Goal: Task Accomplishment & Management: Use online tool/utility

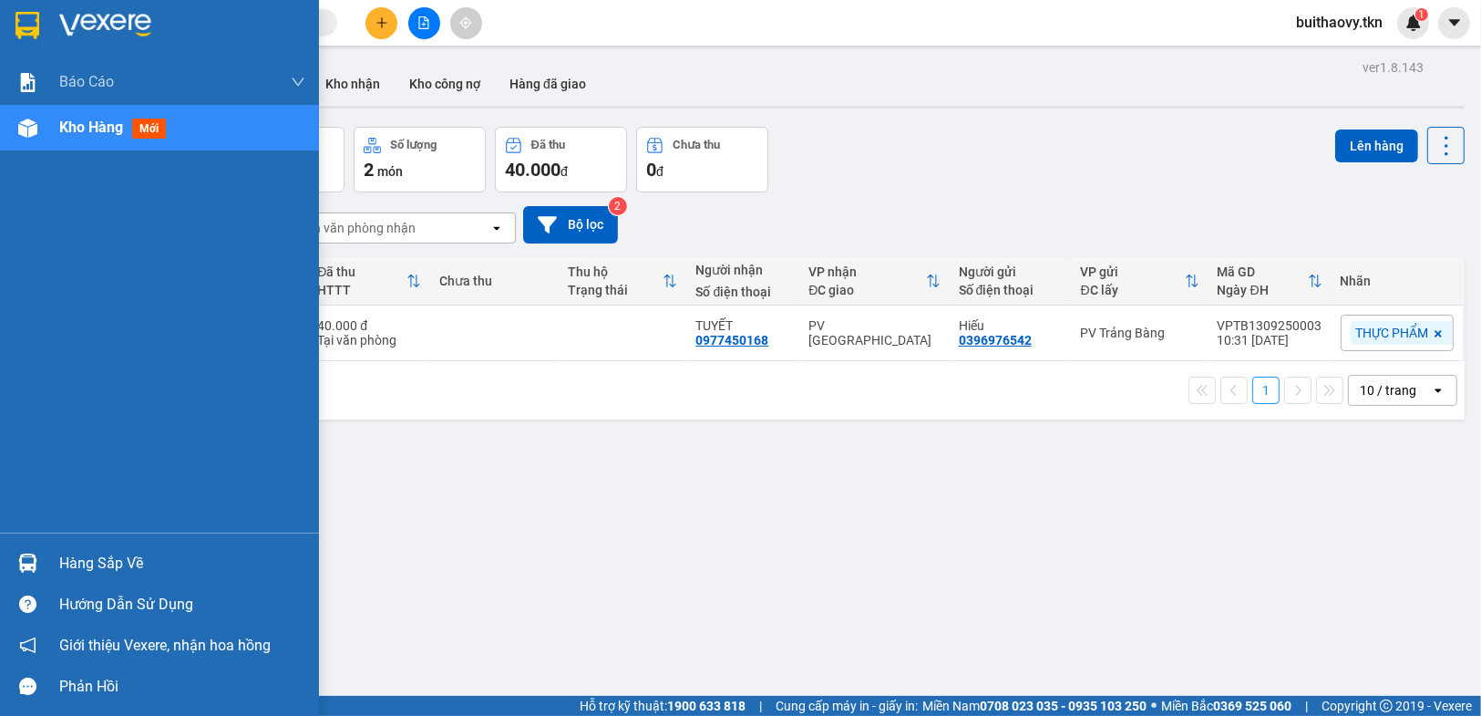
click at [18, 549] on div at bounding box center [28, 563] width 32 height 32
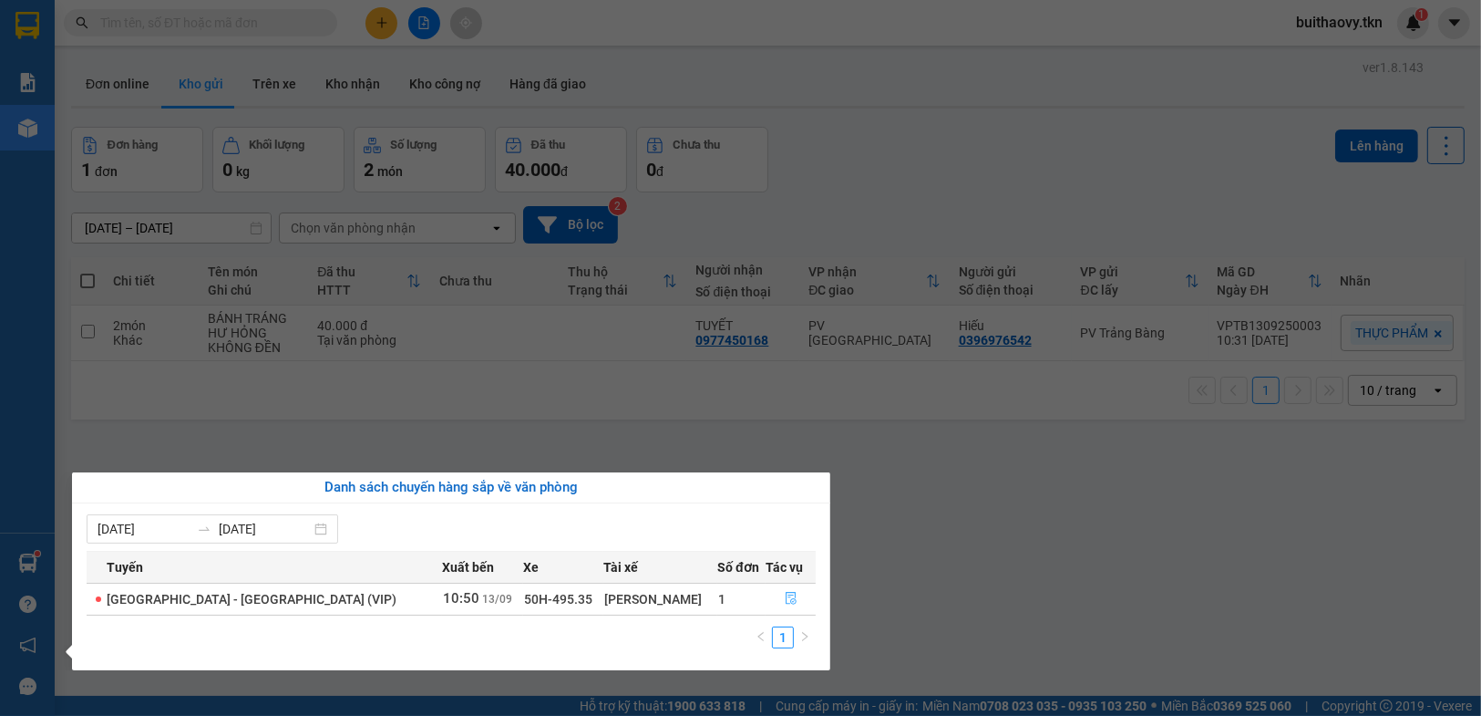
click at [786, 592] on icon "file-done" at bounding box center [791, 598] width 11 height 13
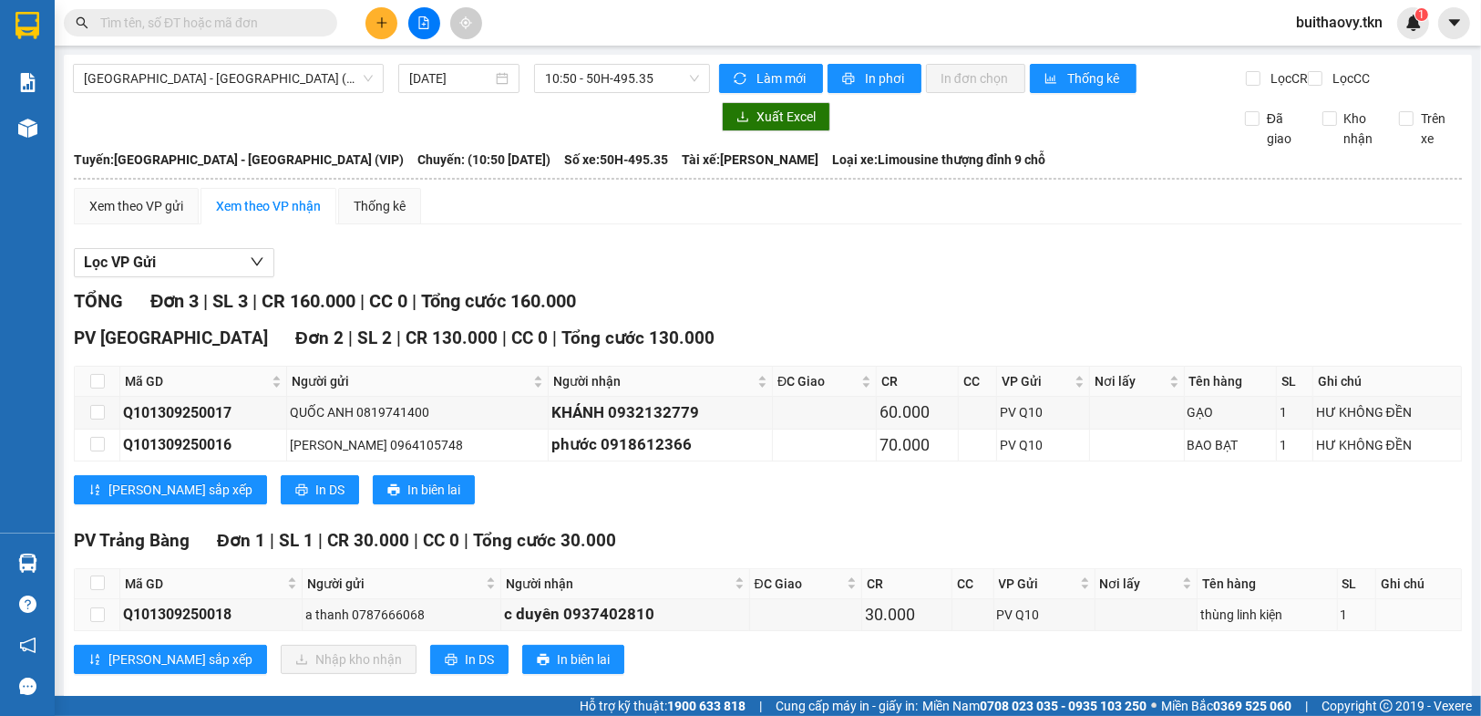
scroll to position [42, 0]
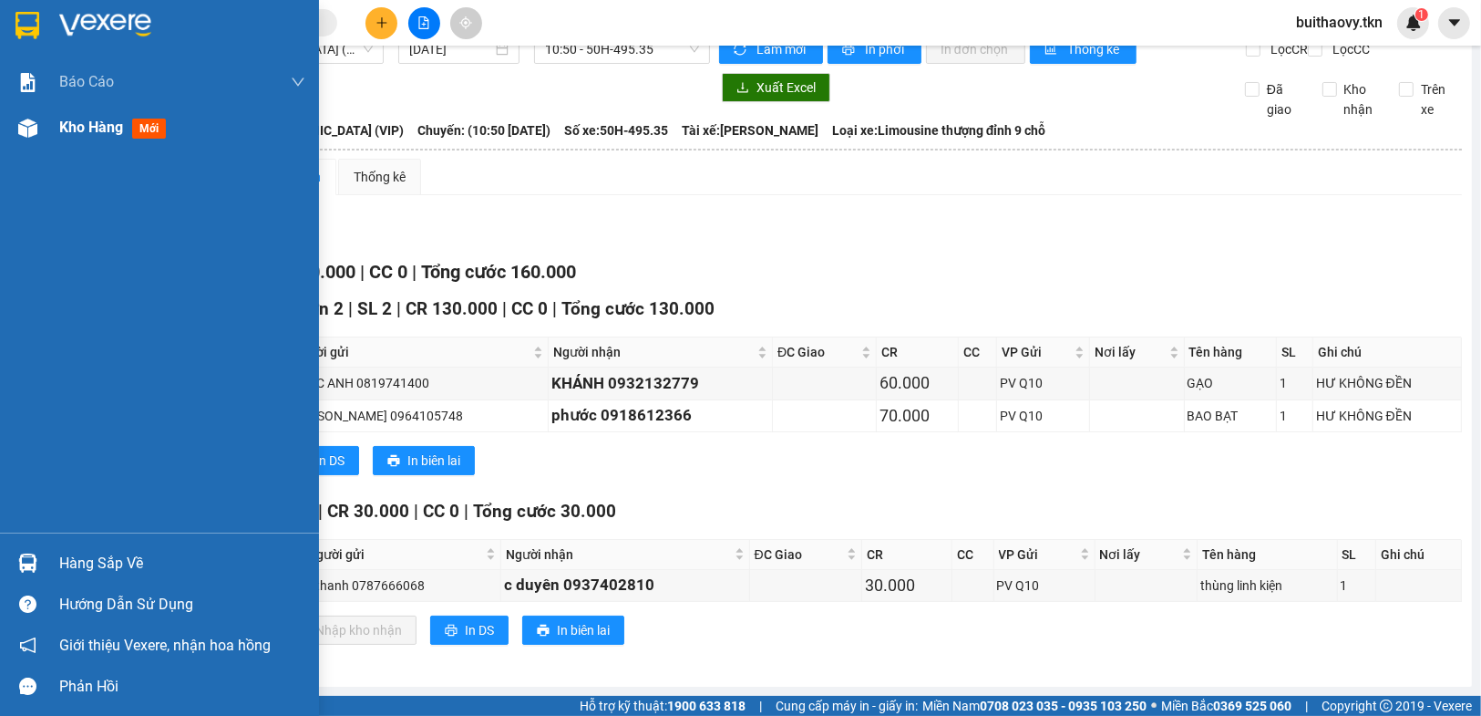
click at [42, 116] on div at bounding box center [28, 128] width 32 height 32
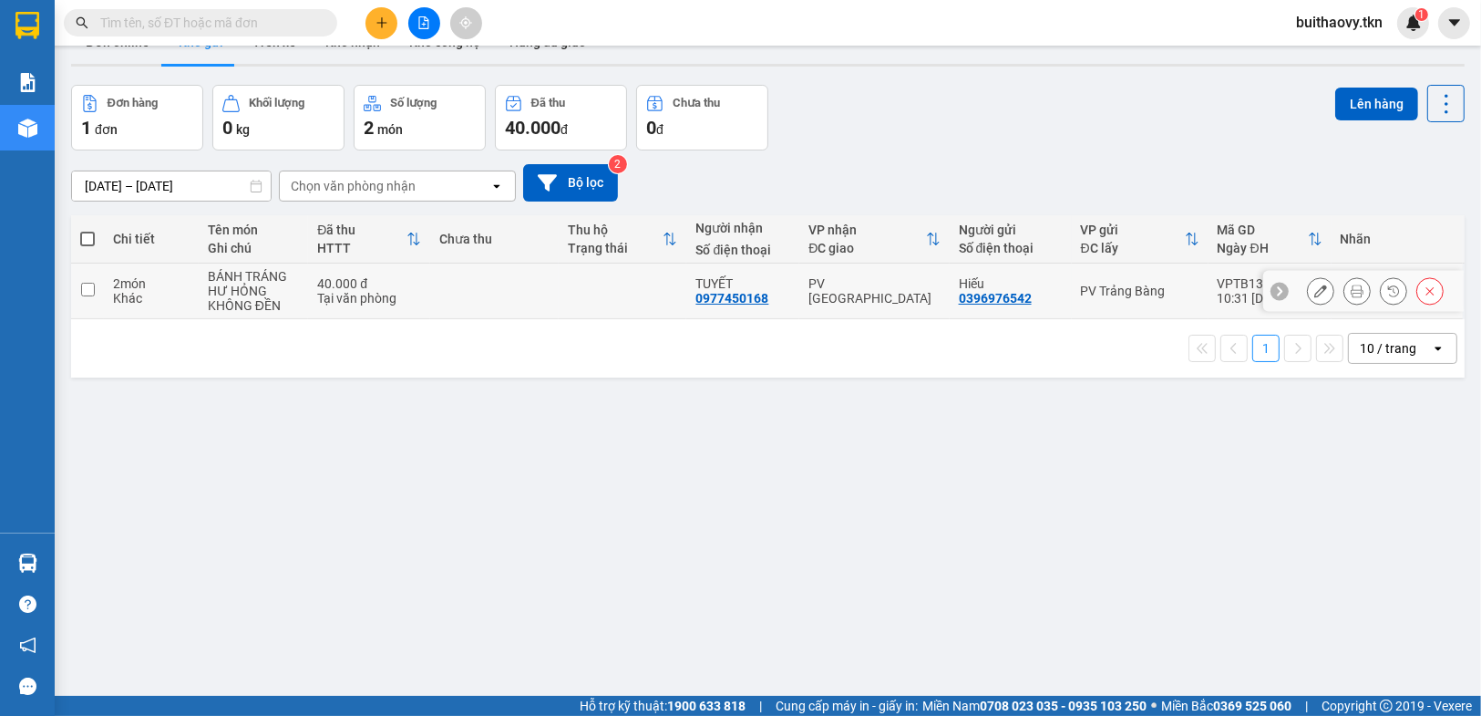
click at [622, 282] on td at bounding box center [623, 291] width 129 height 56
checkbox input "true"
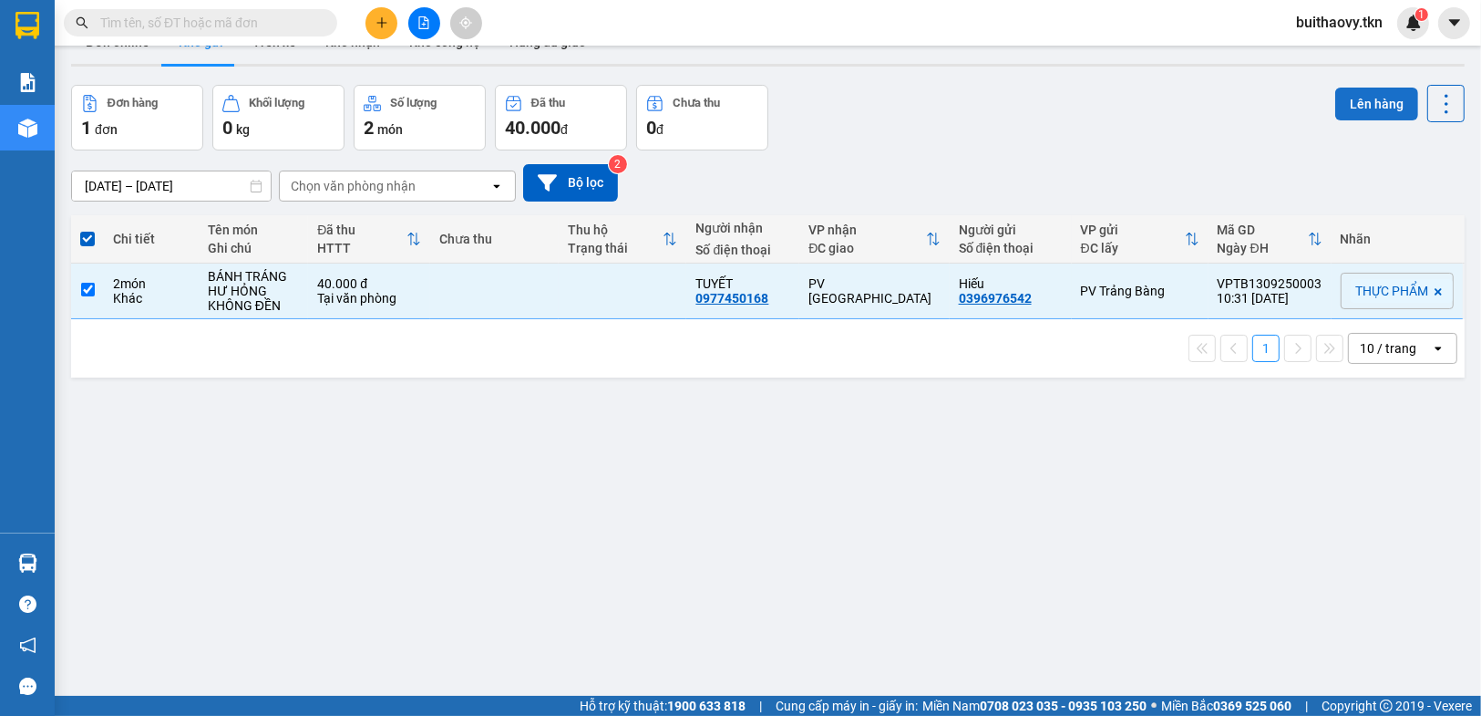
click at [1343, 109] on button "Lên hàng" at bounding box center [1377, 104] width 83 height 33
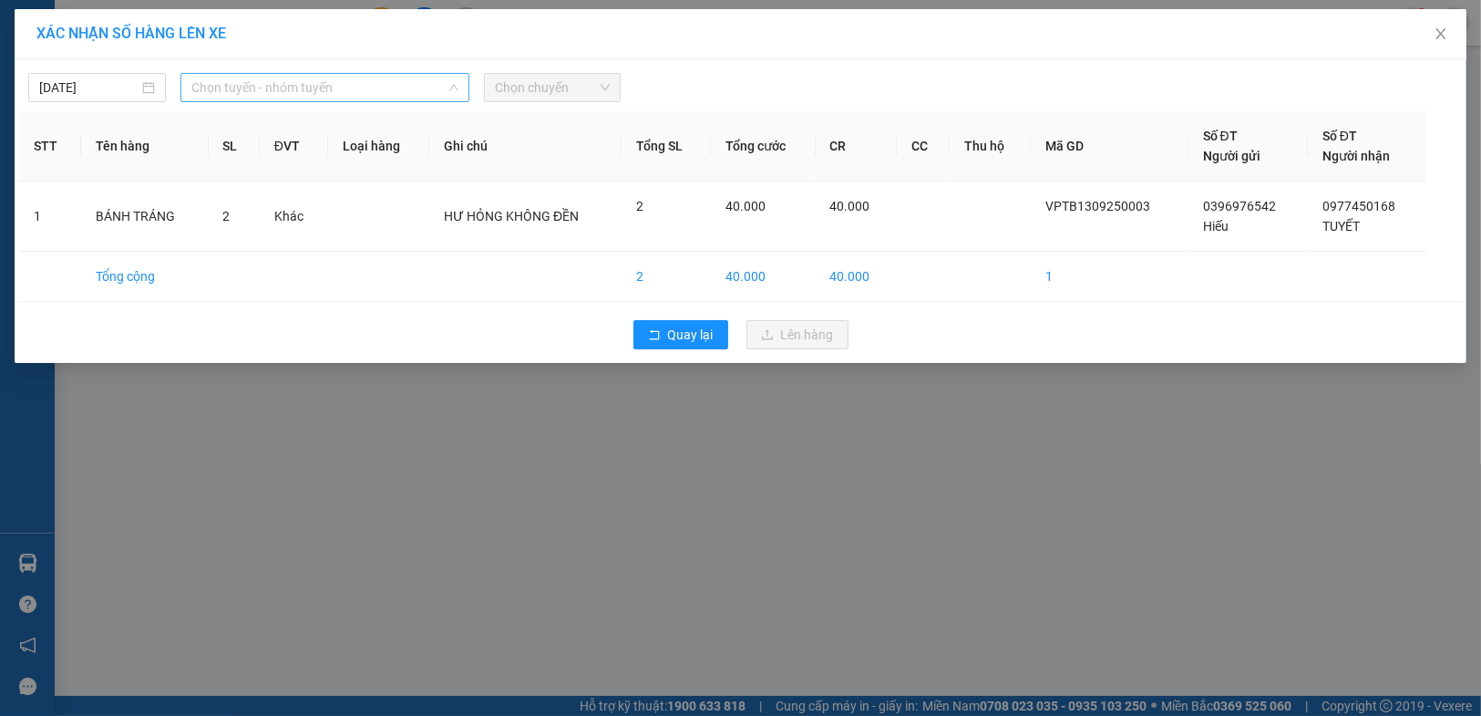
click at [335, 84] on span "Chọn tuyến - nhóm tuyến" at bounding box center [324, 87] width 267 height 27
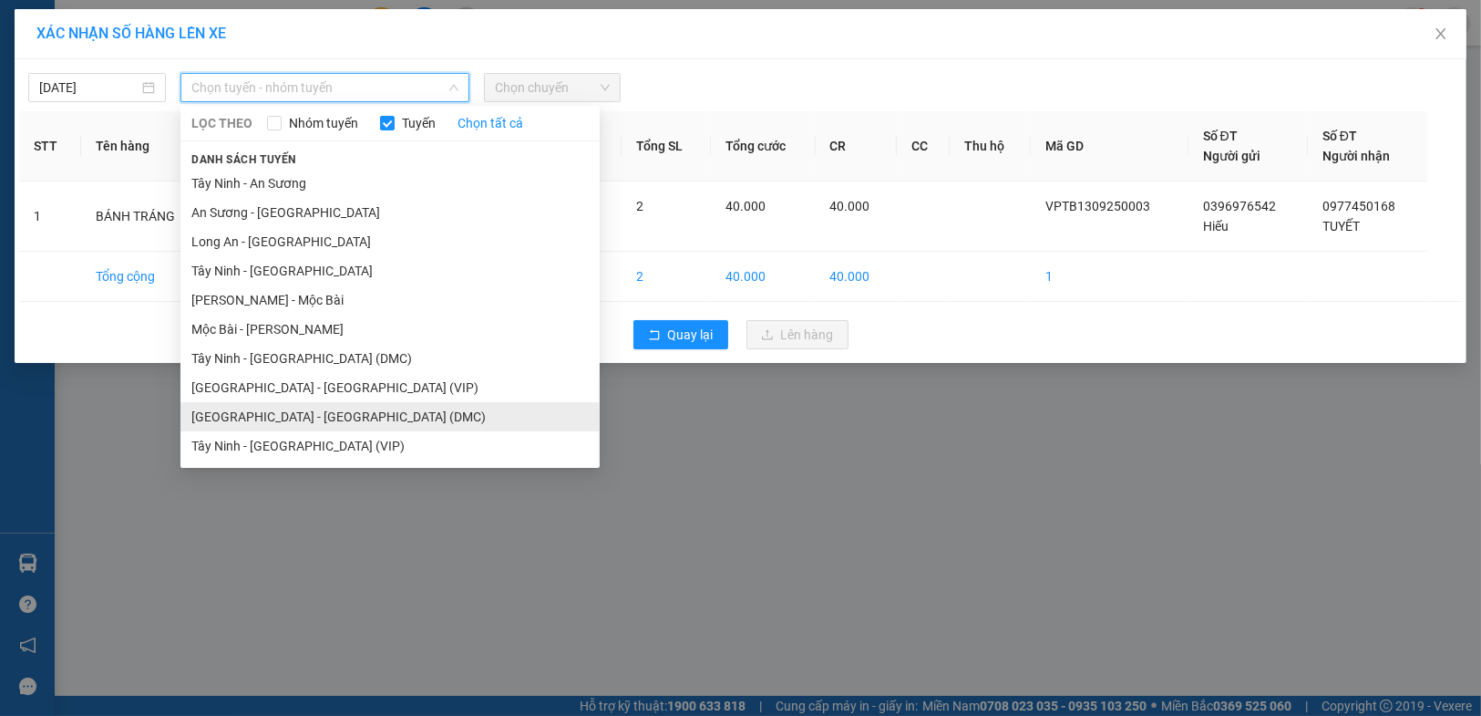
click at [325, 414] on li "[GEOGRAPHIC_DATA] - [GEOGRAPHIC_DATA] (DMC)" at bounding box center [390, 416] width 419 height 29
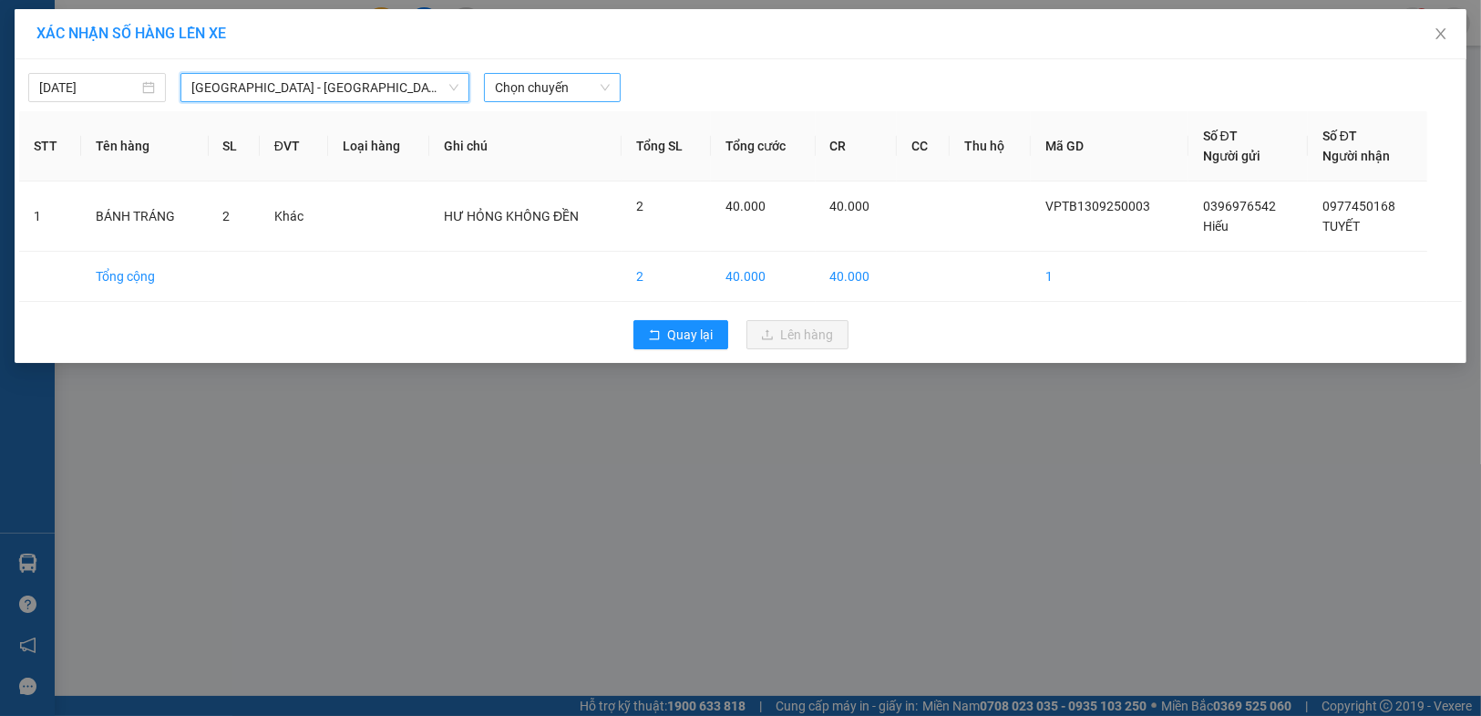
click at [556, 95] on span "Chọn chuyến" at bounding box center [553, 87] width 116 height 27
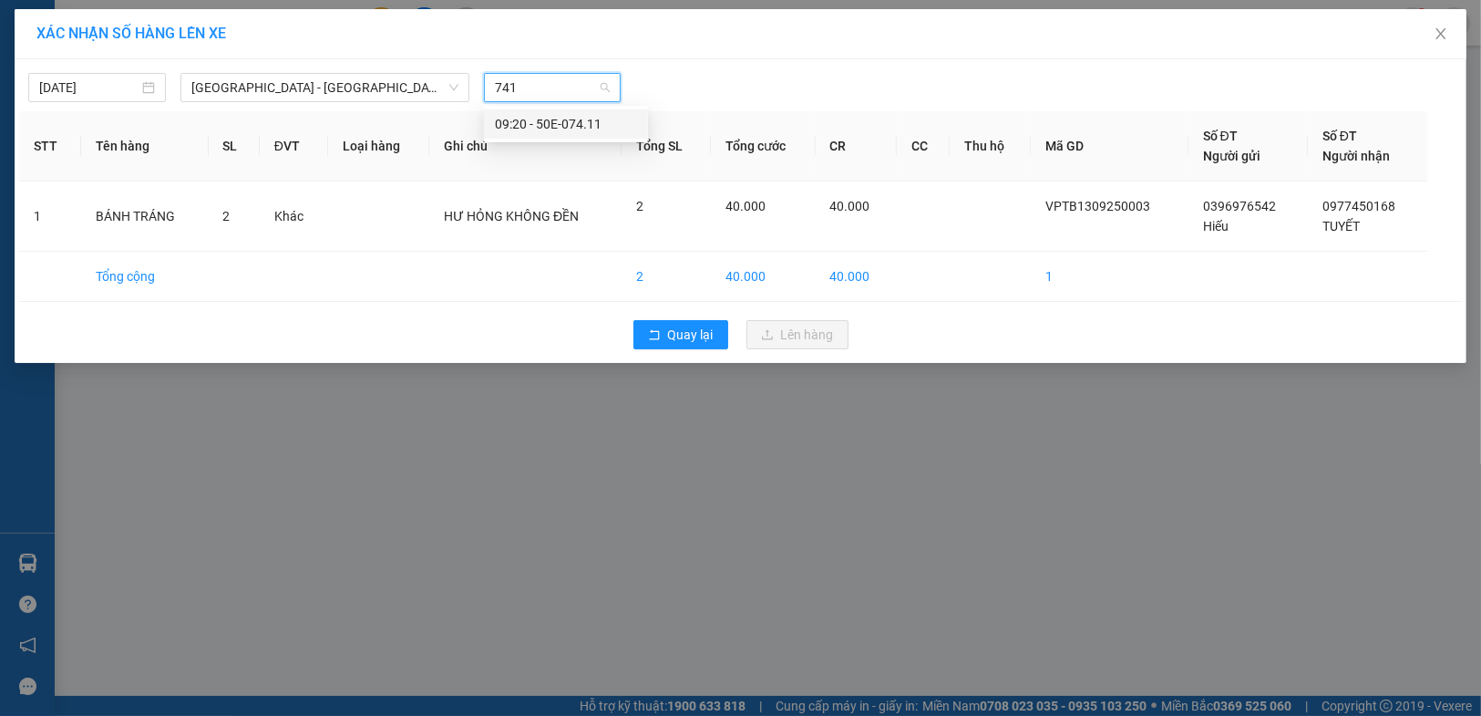
type input "7411"
click at [577, 129] on div "09:20 - 50E-074.11" at bounding box center [566, 124] width 142 height 20
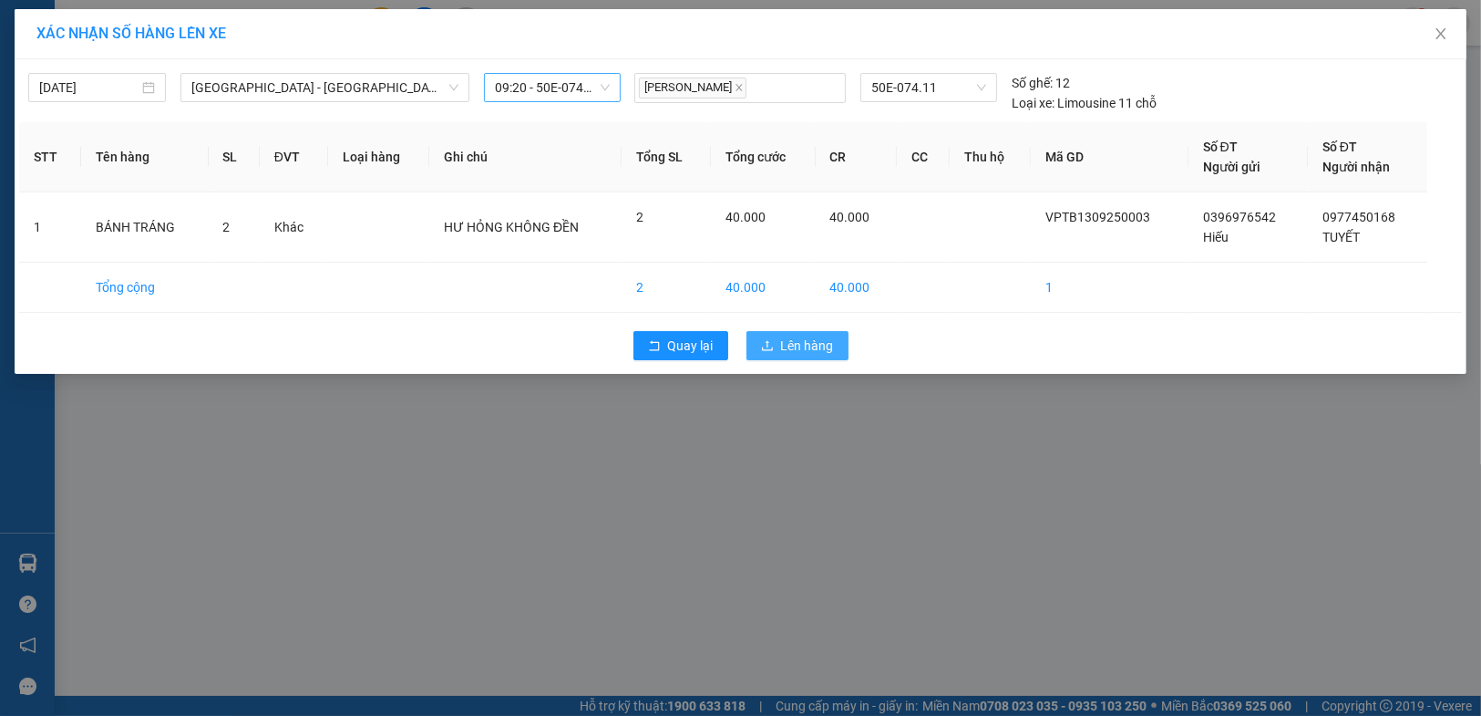
click at [755, 346] on button "Lên hàng" at bounding box center [798, 345] width 102 height 29
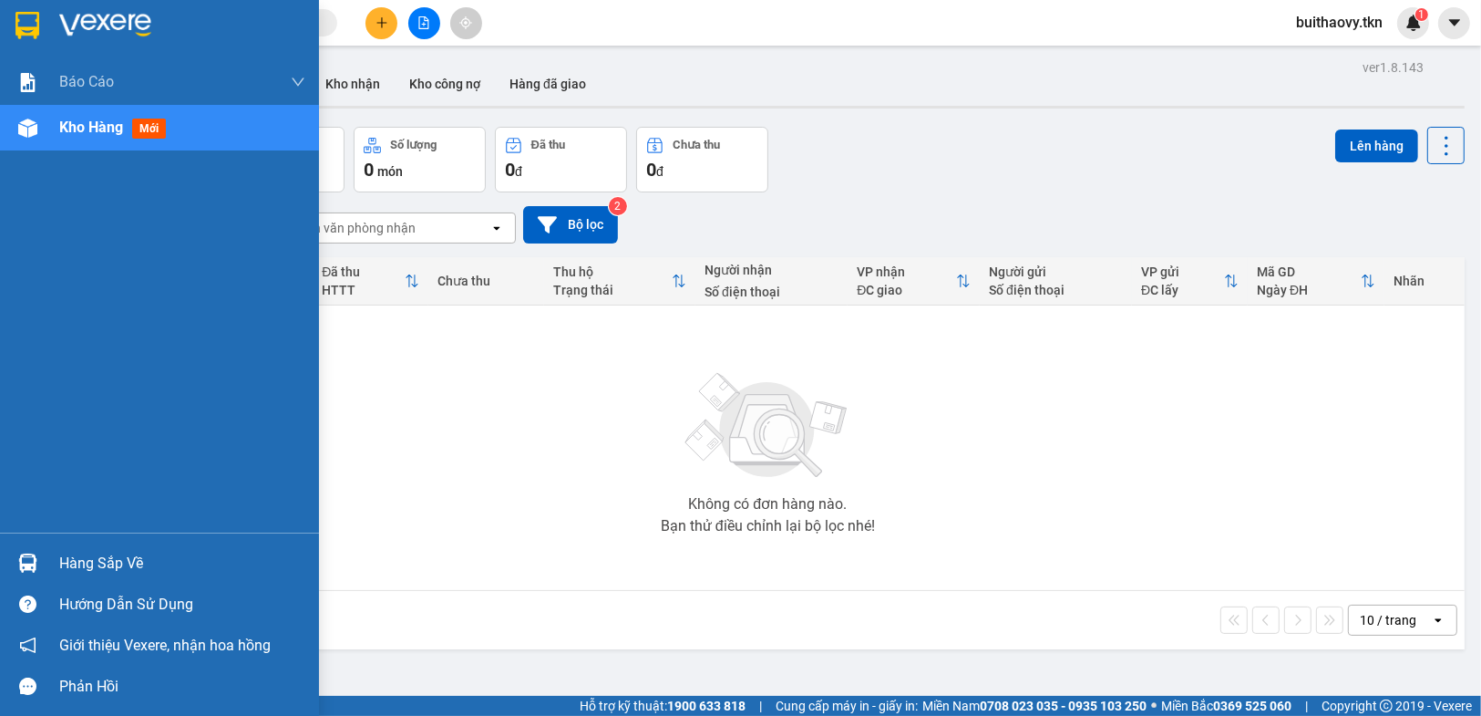
click at [0, 557] on div "Hàng sắp về" at bounding box center [159, 562] width 319 height 41
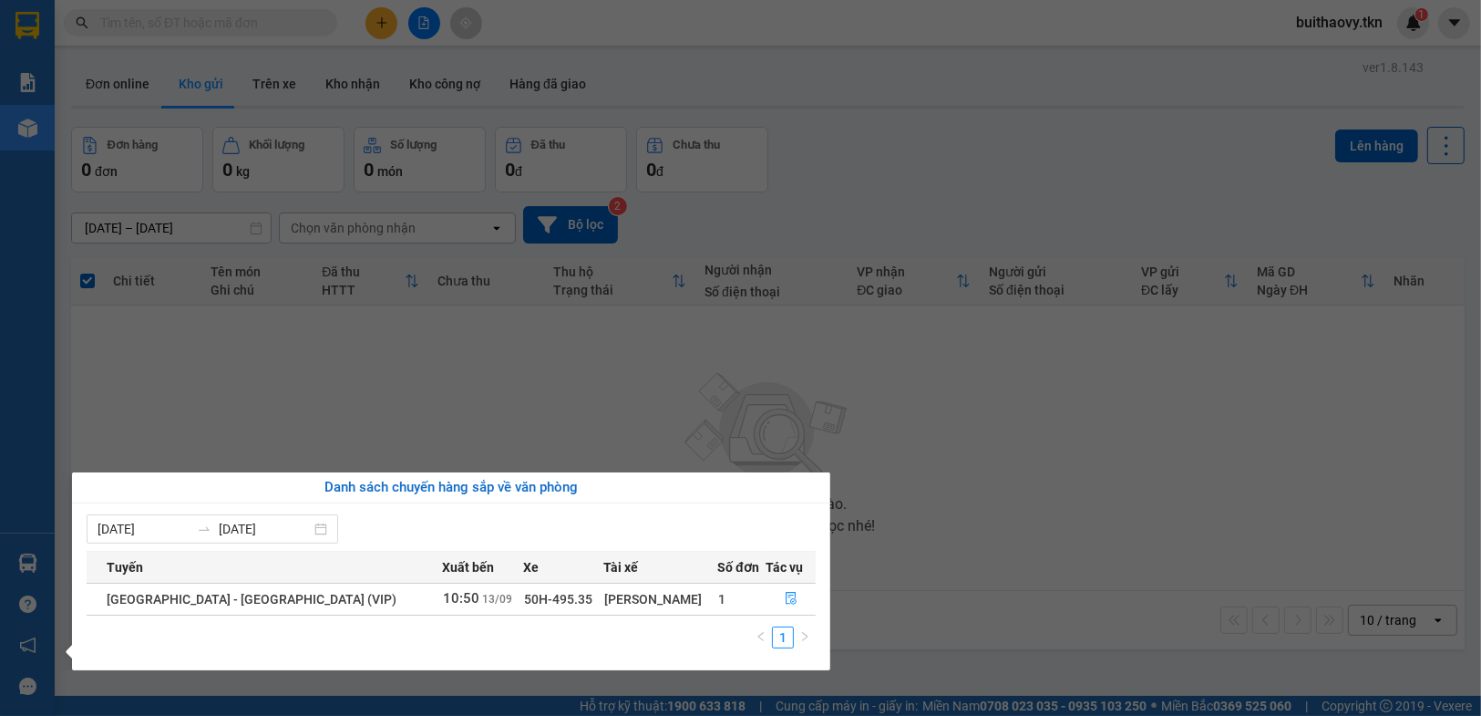
click at [924, 602] on section "Kết quả tìm kiếm ( 0 ) Bộ lọc No Data buithaovy.tkn 1 Báo cáo Mẫu 1: Báo cáo dò…" at bounding box center [740, 358] width 1481 height 716
